Goal: Information Seeking & Learning: Find specific fact

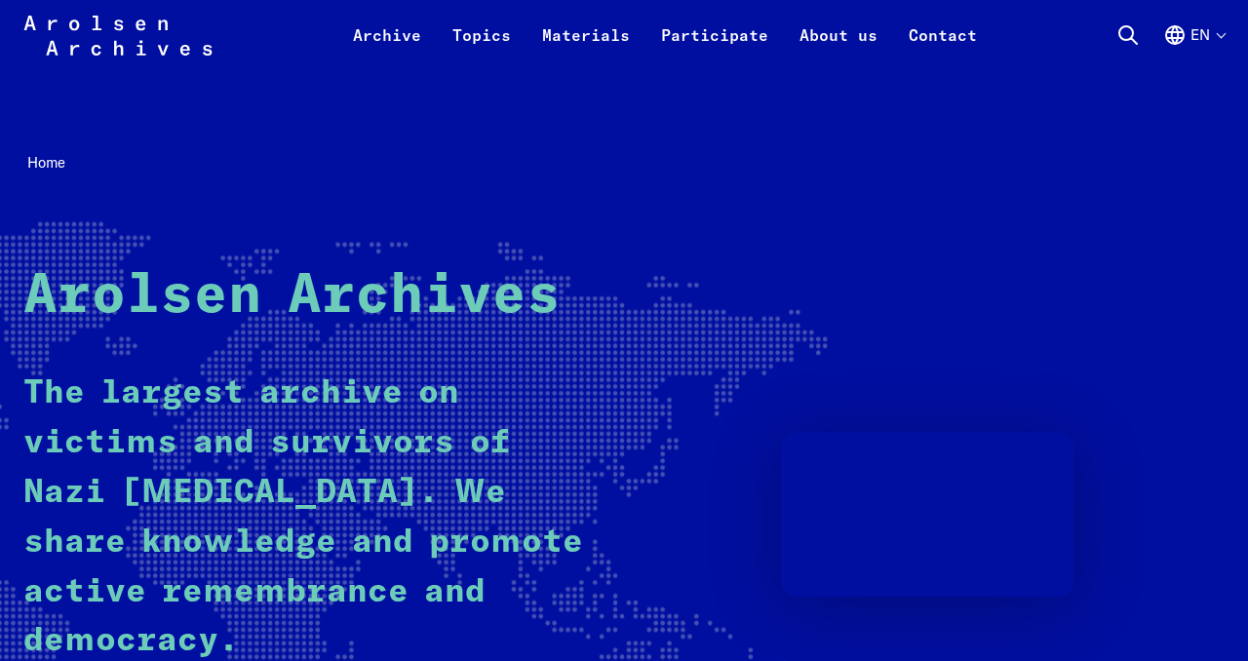
scroll to position [165, 0]
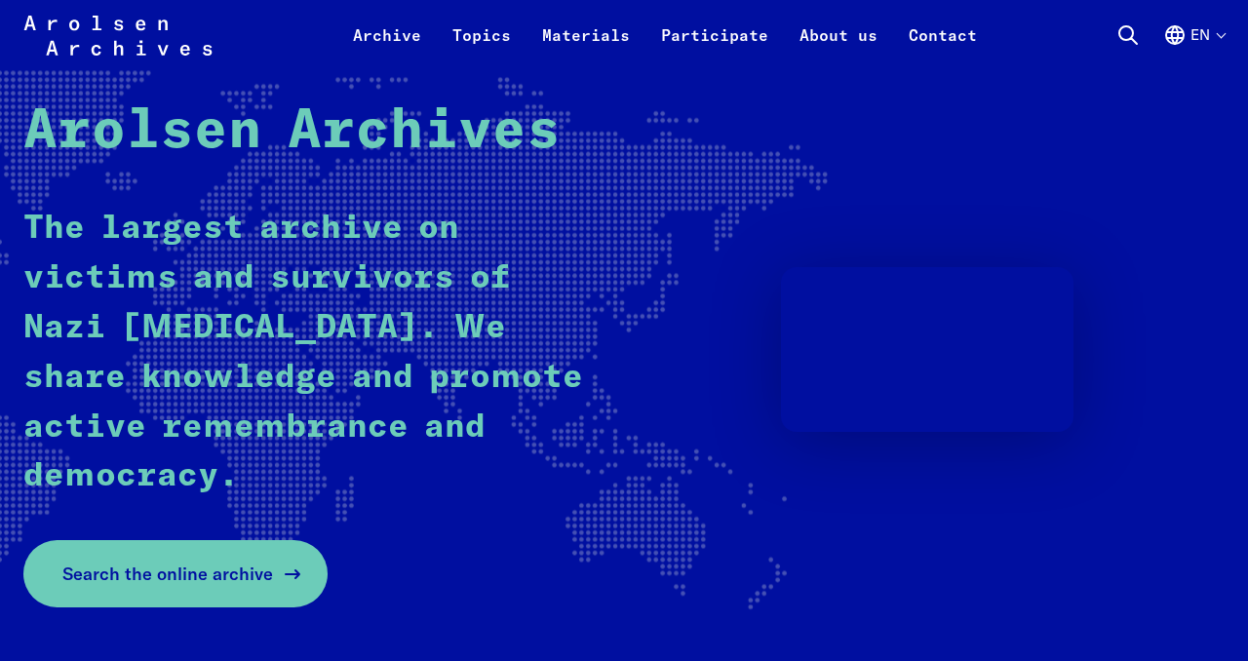
click at [277, 586] on link "Search the online archive" at bounding box center [175, 573] width 304 height 67
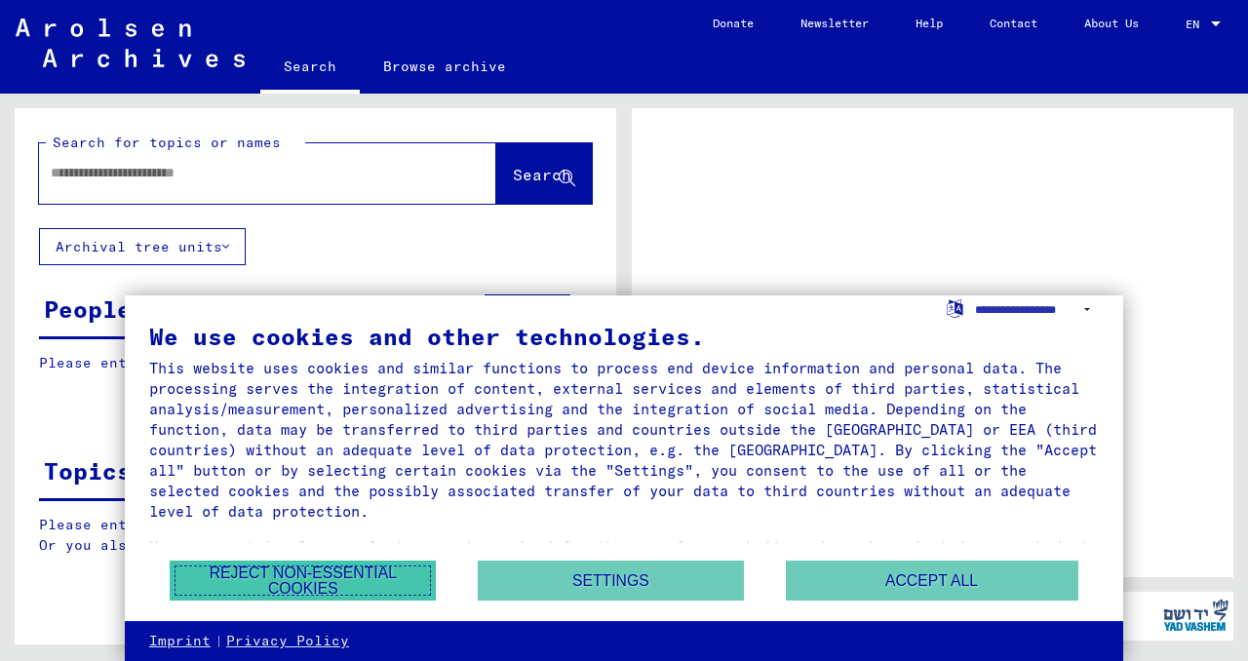
click at [387, 577] on button "Reject non-essential cookies" at bounding box center [303, 581] width 266 height 40
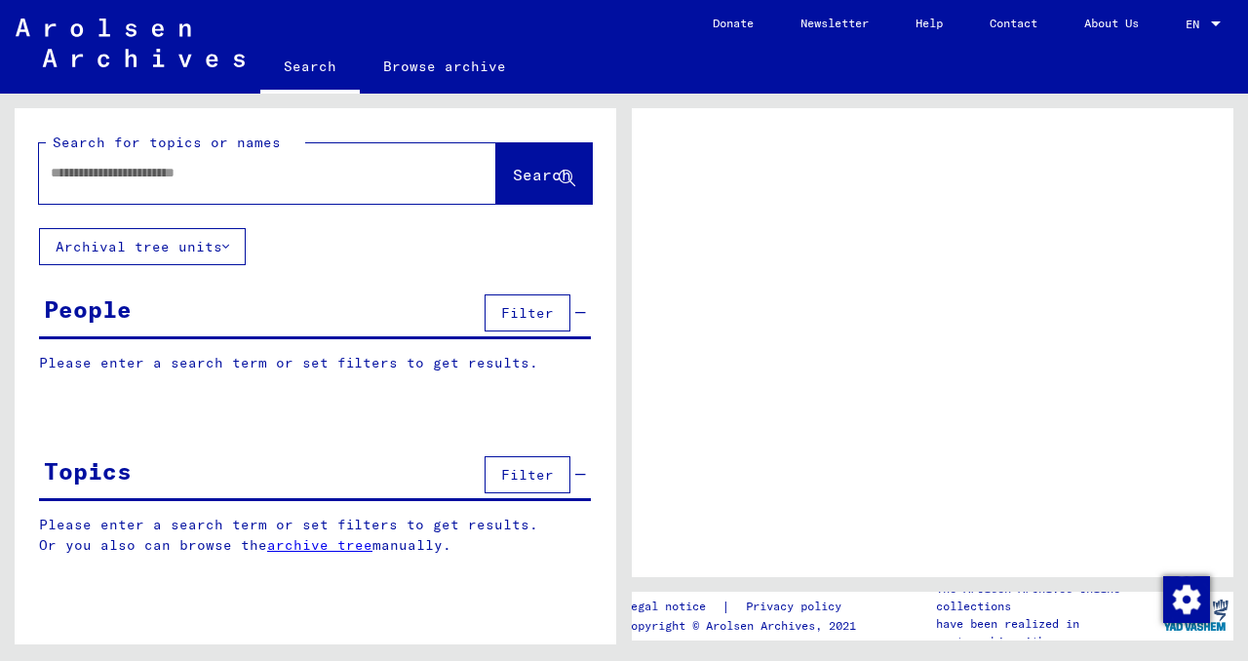
click at [157, 312] on div "People Filter" at bounding box center [315, 315] width 552 height 50
click at [88, 307] on div "People" at bounding box center [88, 309] width 88 height 35
click at [177, 182] on input "text" at bounding box center [250, 173] width 399 height 20
type input "*******"
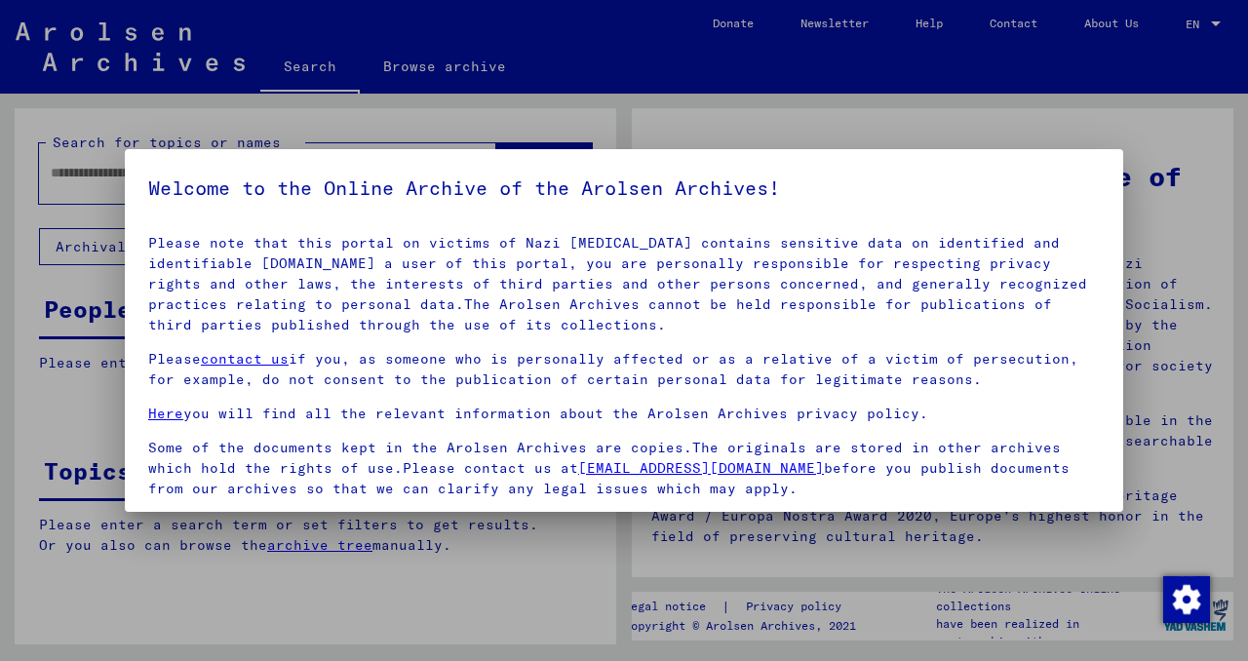
scroll to position [163, 0]
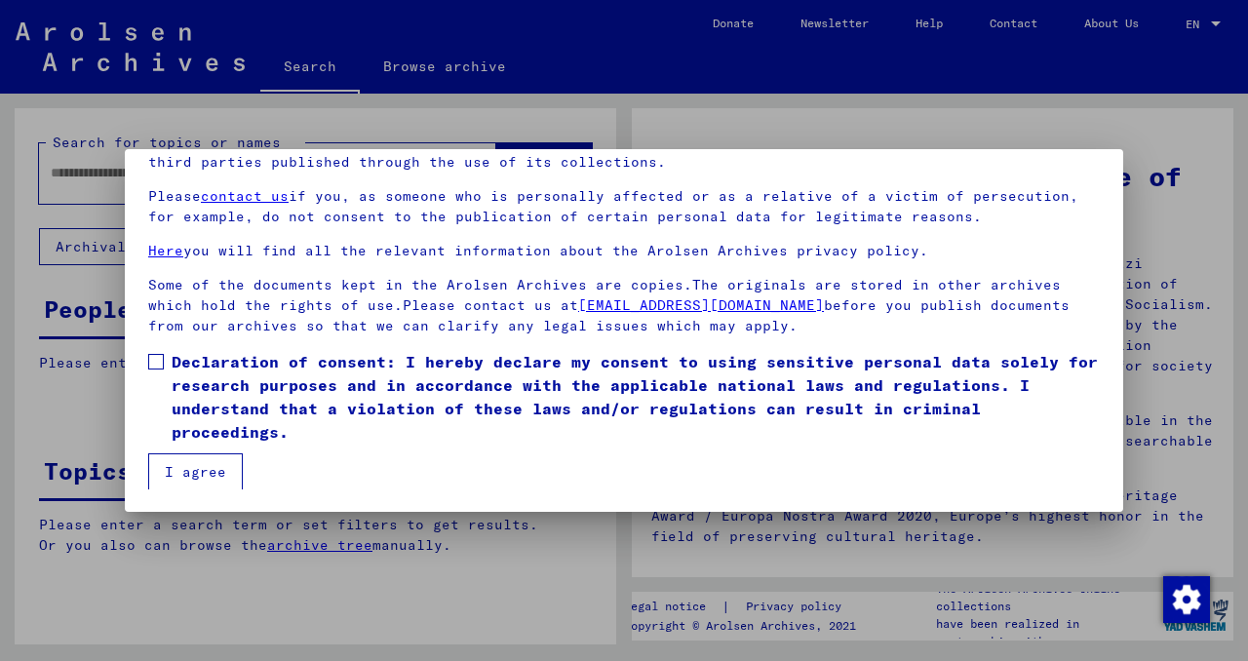
click at [156, 367] on span at bounding box center [156, 362] width 16 height 16
click at [194, 470] on button "I agree" at bounding box center [195, 471] width 95 height 37
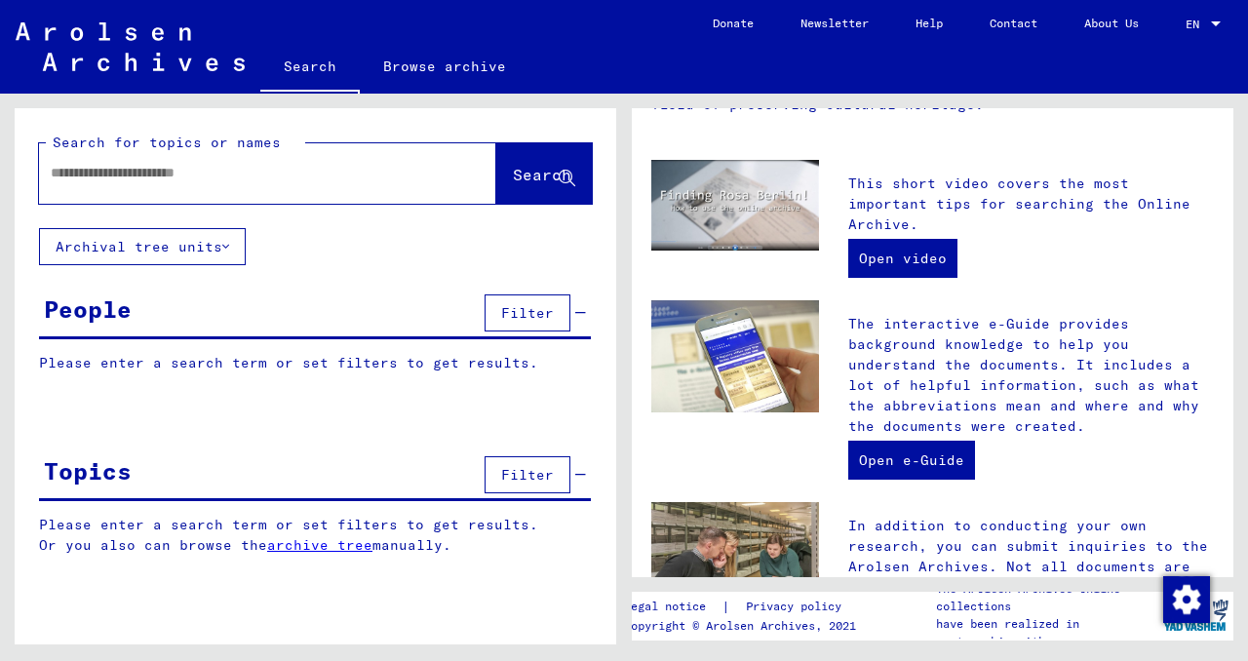
scroll to position [813, 0]
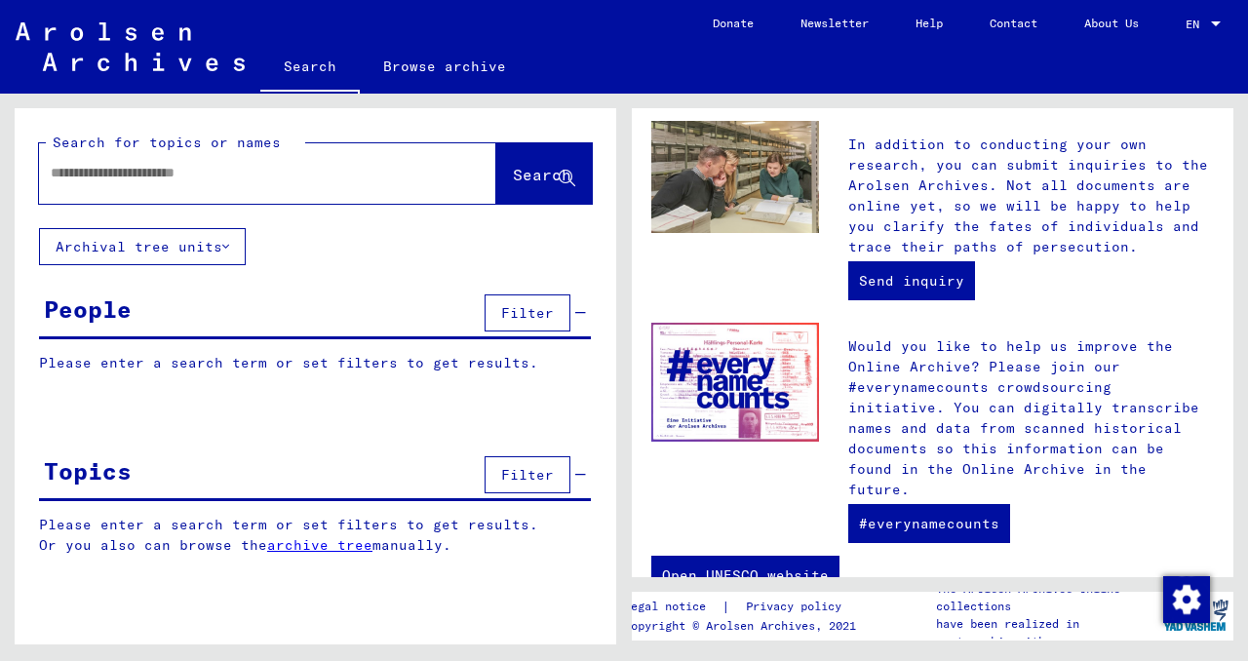
click at [215, 179] on input "text" at bounding box center [244, 173] width 387 height 20
type input "*******"
click at [513, 177] on span "Search" at bounding box center [542, 175] width 59 height 20
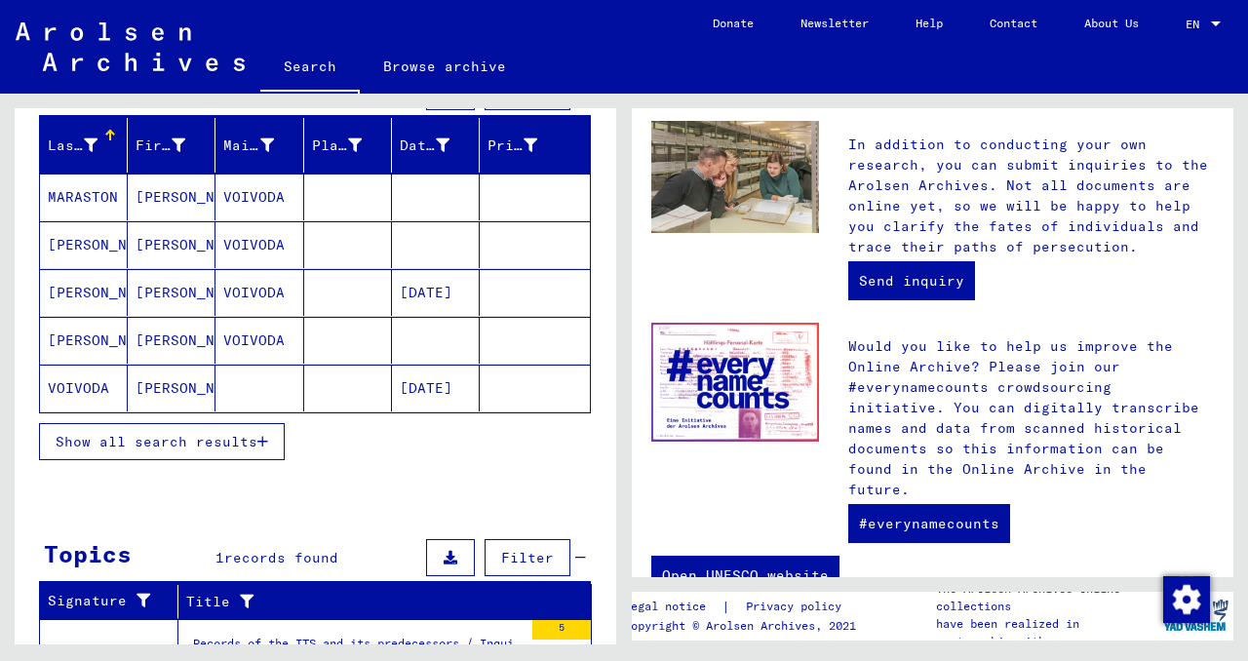
scroll to position [343, 0]
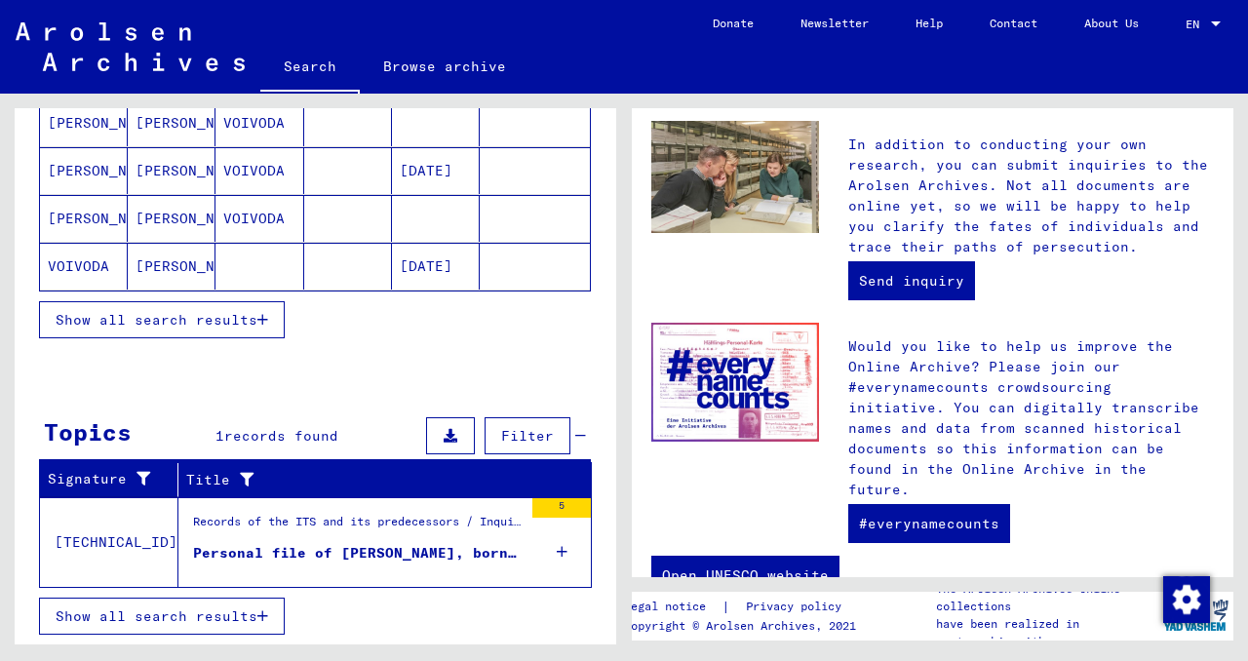
click at [562, 553] on icon at bounding box center [562, 552] width 11 height 68
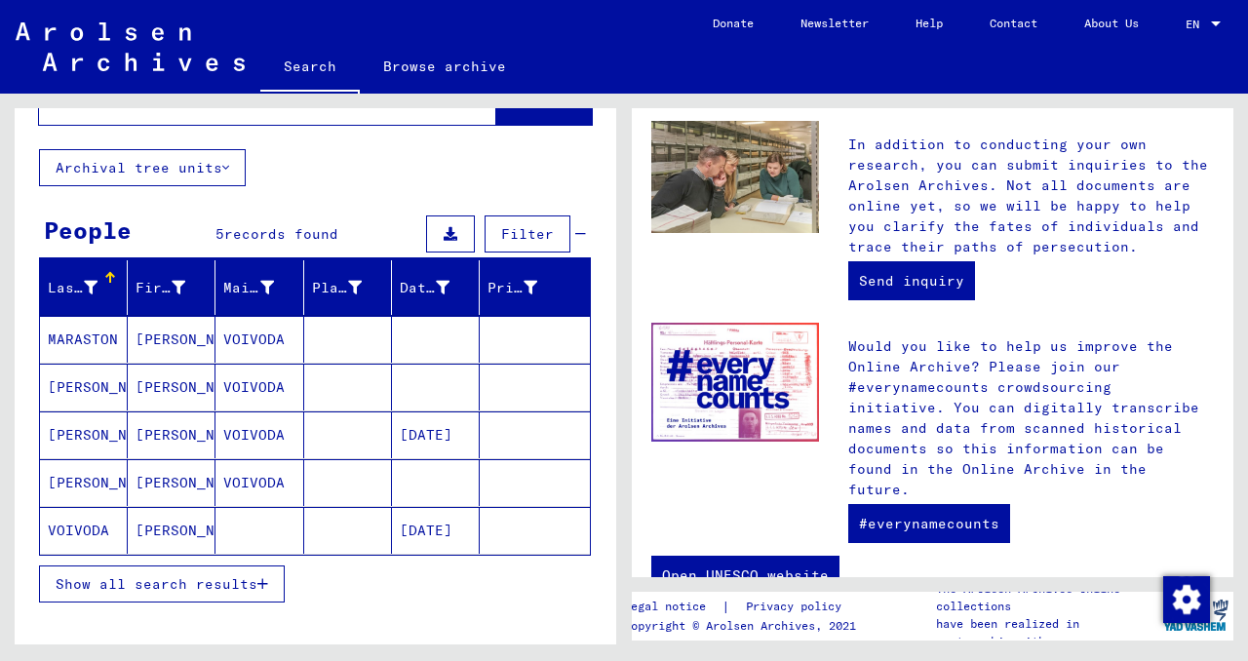
scroll to position [74, 0]
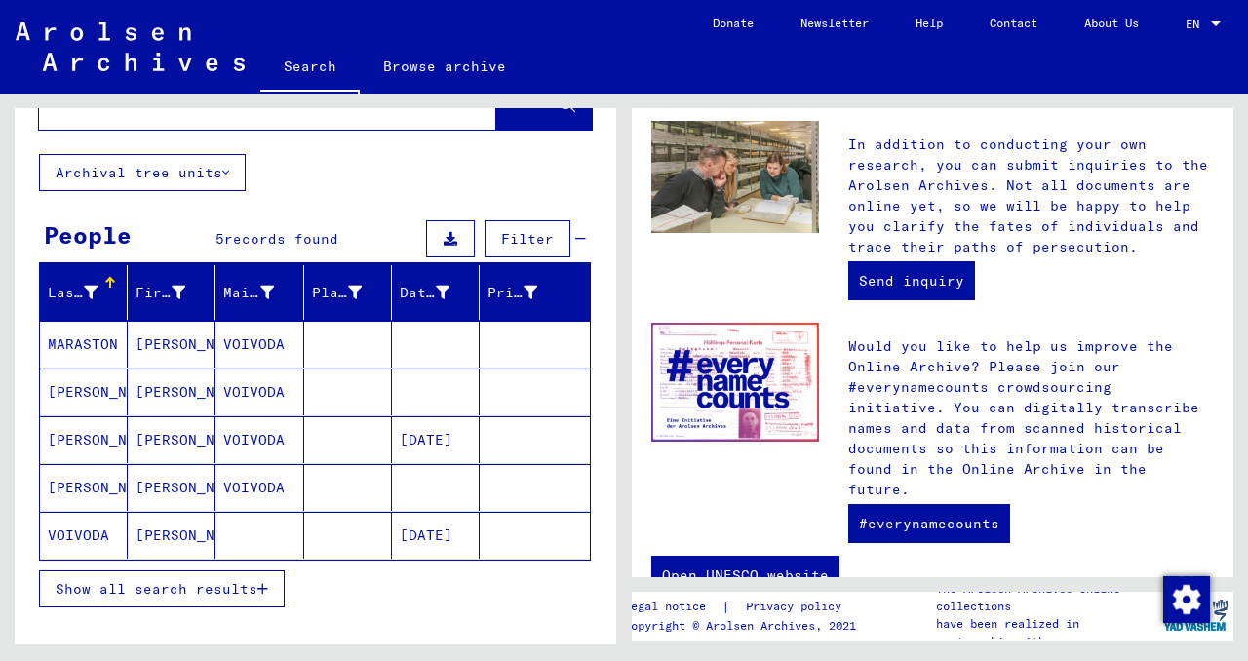
click at [219, 172] on button "Archival tree units" at bounding box center [142, 172] width 207 height 37
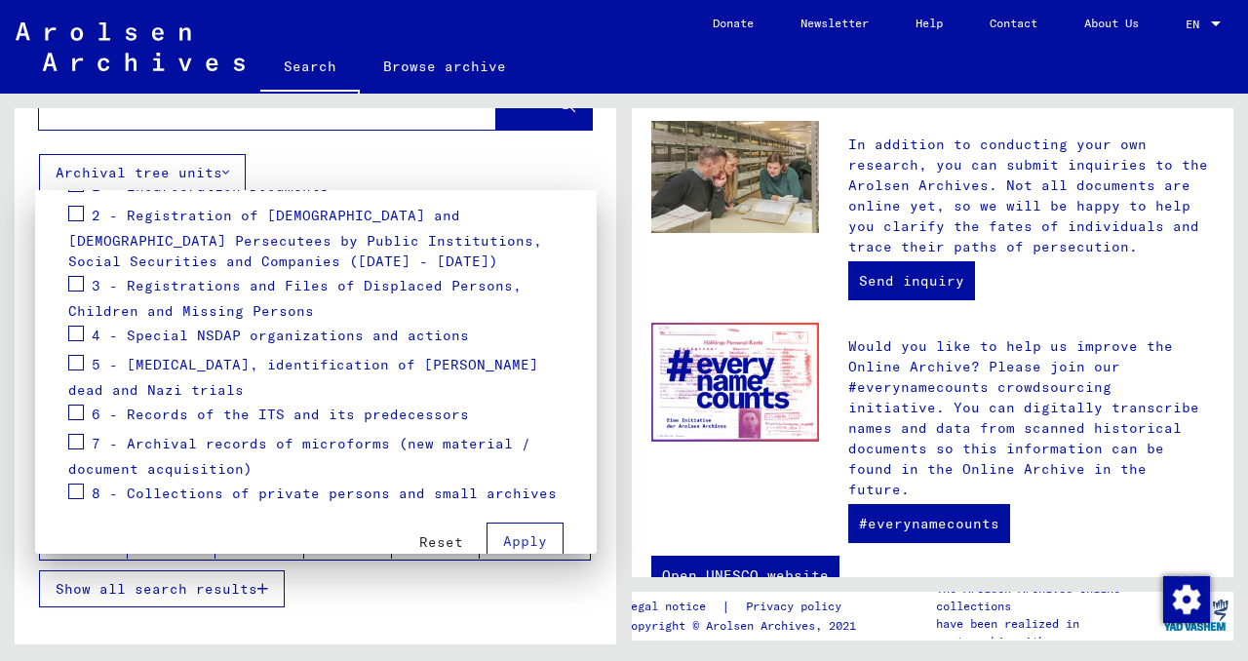
scroll to position [317, 0]
click at [340, 168] on div at bounding box center [624, 330] width 1248 height 661
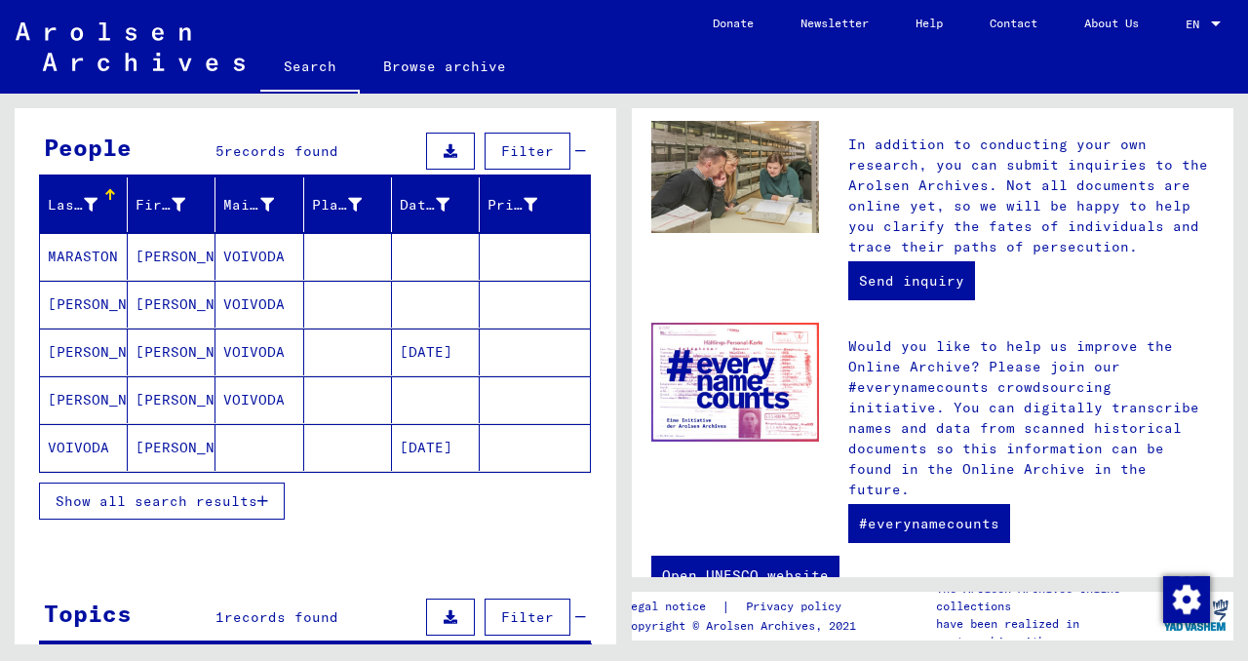
scroll to position [166, 0]
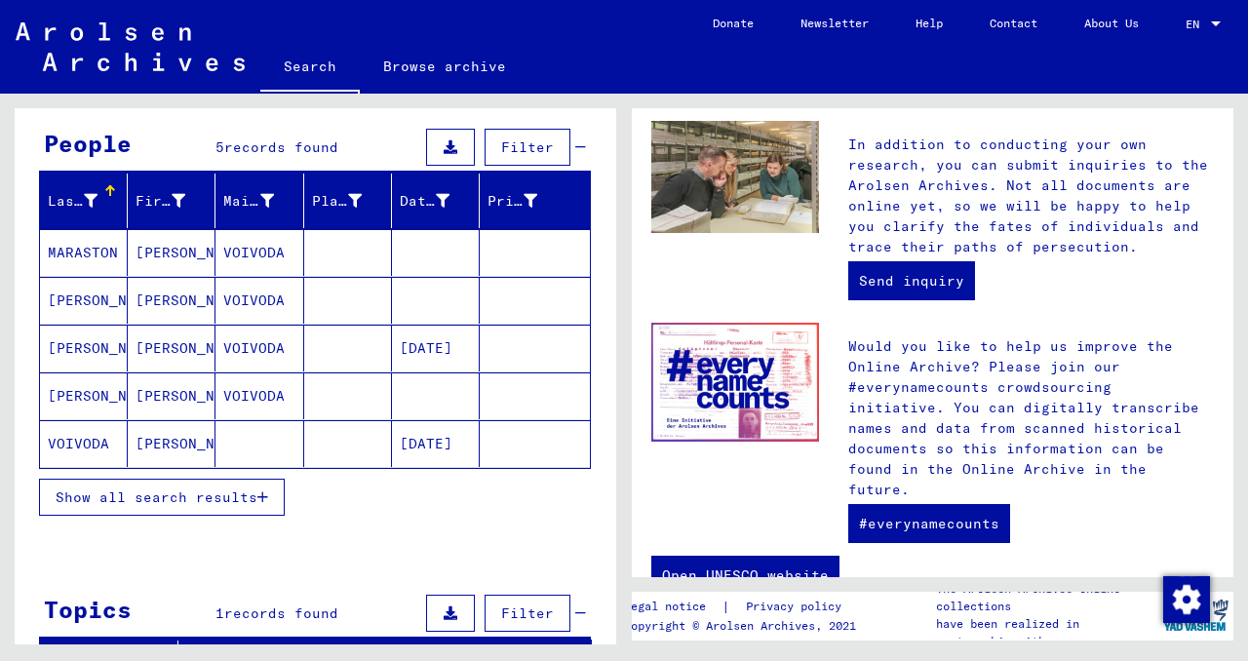
click at [250, 500] on span "Show all search results" at bounding box center [157, 498] width 202 height 18
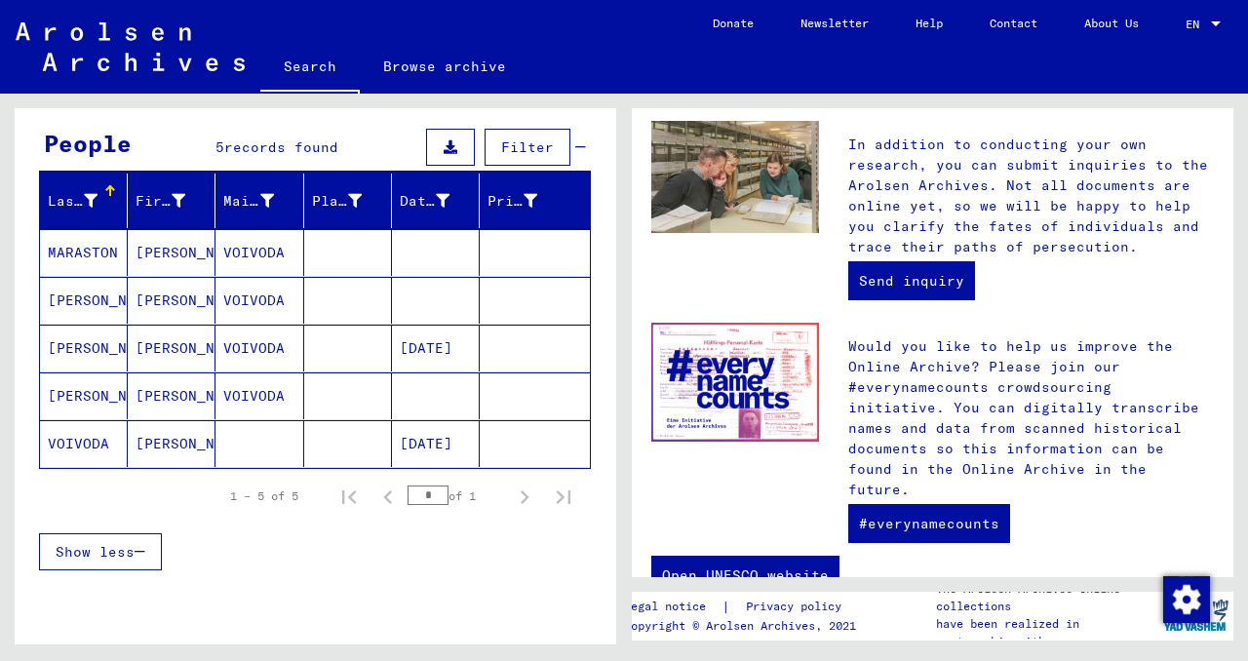
click at [257, 347] on mat-cell "VOIVODA" at bounding box center [259, 348] width 88 height 47
